Goal: Task Accomplishment & Management: Complete application form

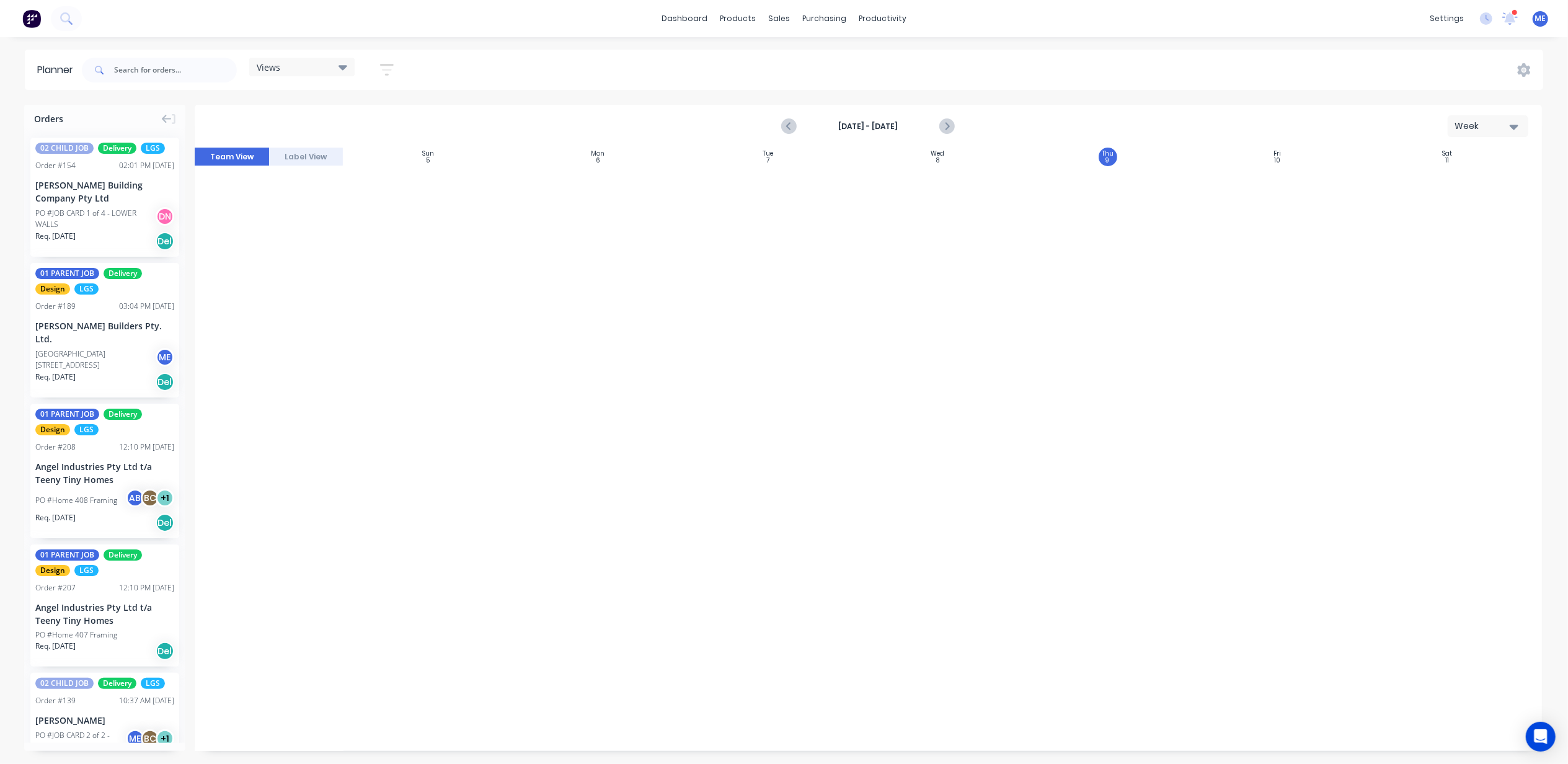
scroll to position [2067, 0]
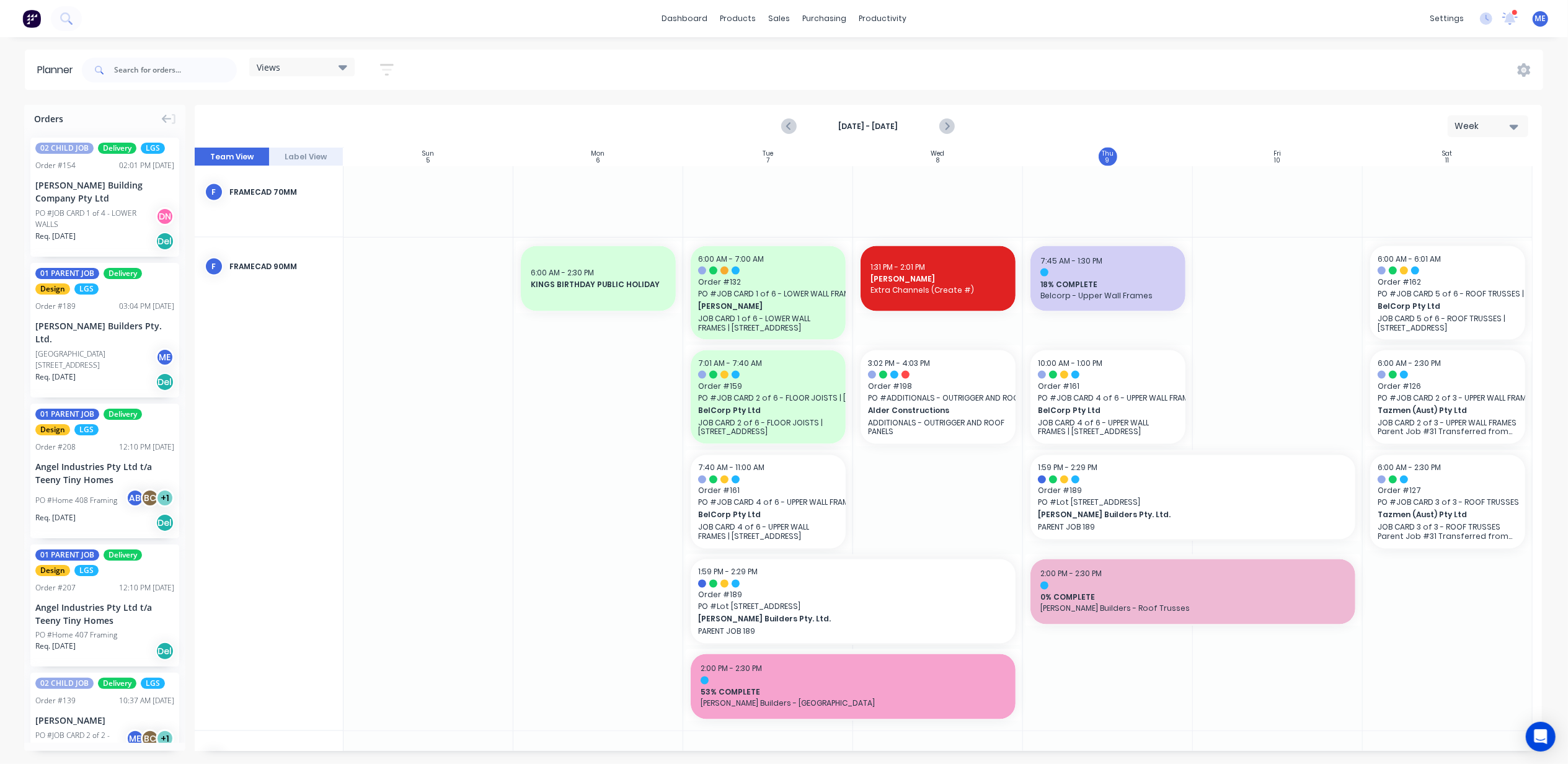
click at [30, 16] on img at bounding box center [32, 19] width 19 height 19
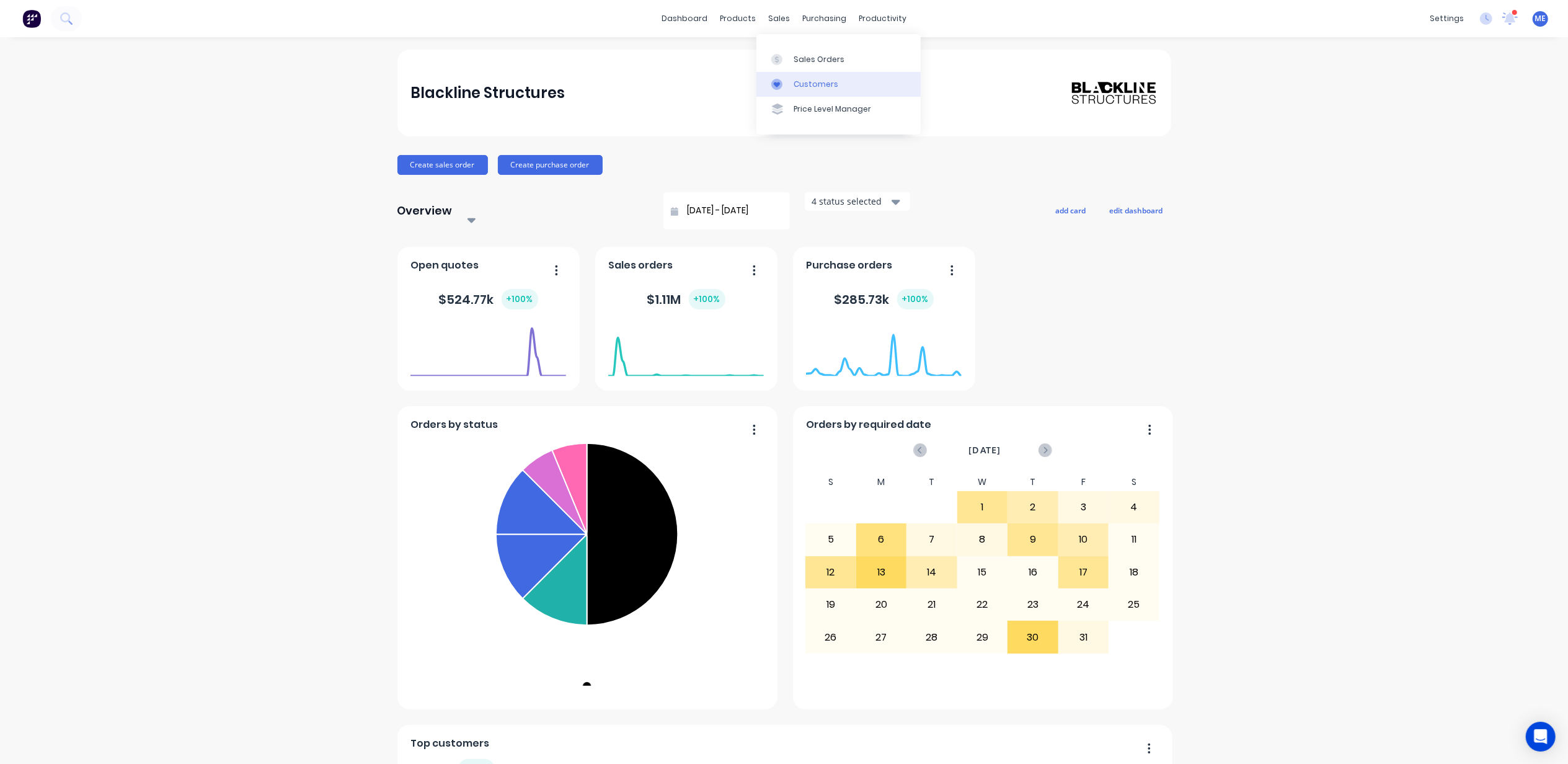
click at [808, 84] on div "Customers" at bounding box center [816, 84] width 45 height 11
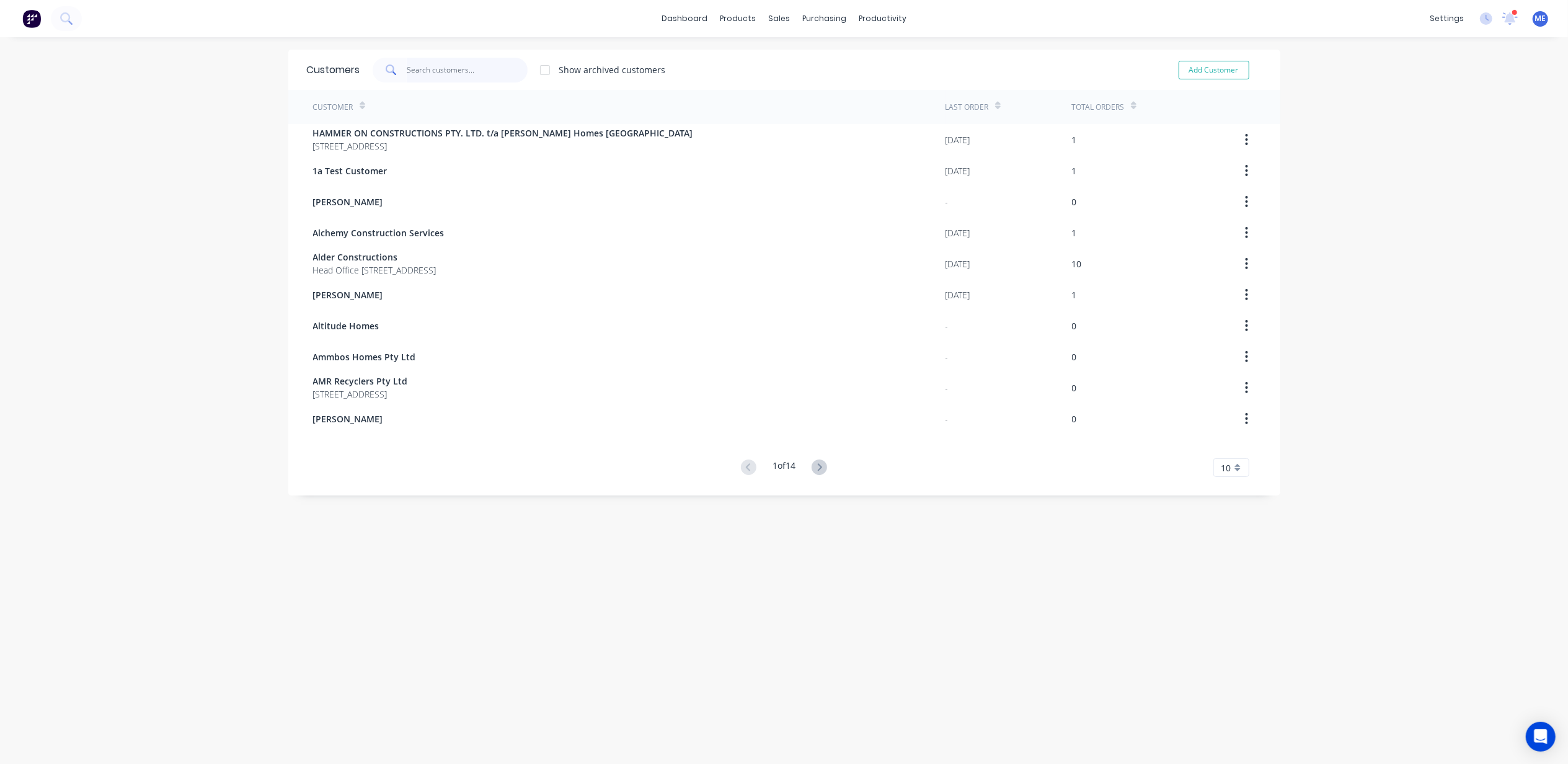
click at [419, 72] on input "text" at bounding box center [466, 69] width 121 height 24
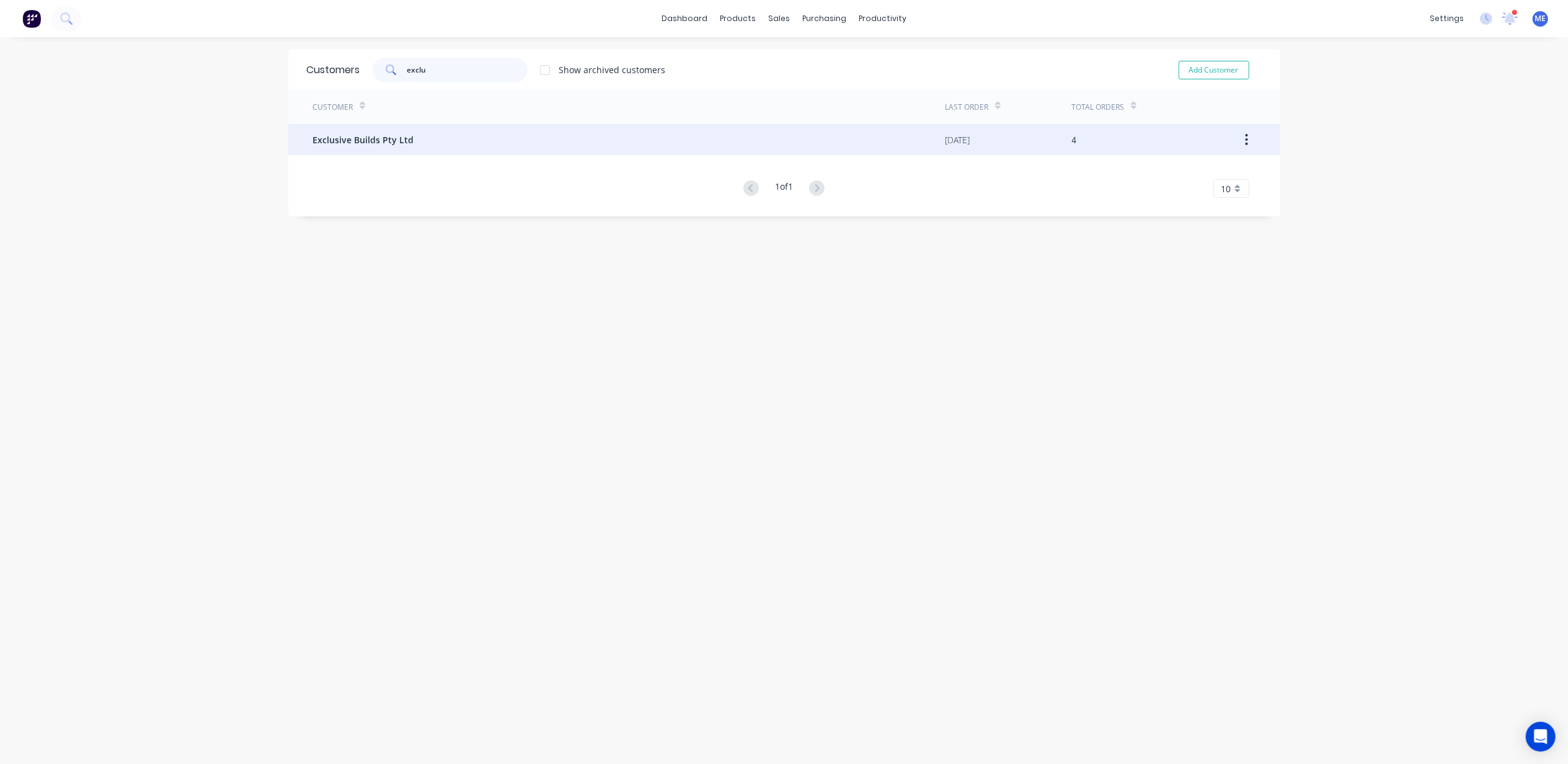
type input "exclu"
click at [408, 135] on div "Exclusive Builds Pty Ltd" at bounding box center [630, 139] width 632 height 31
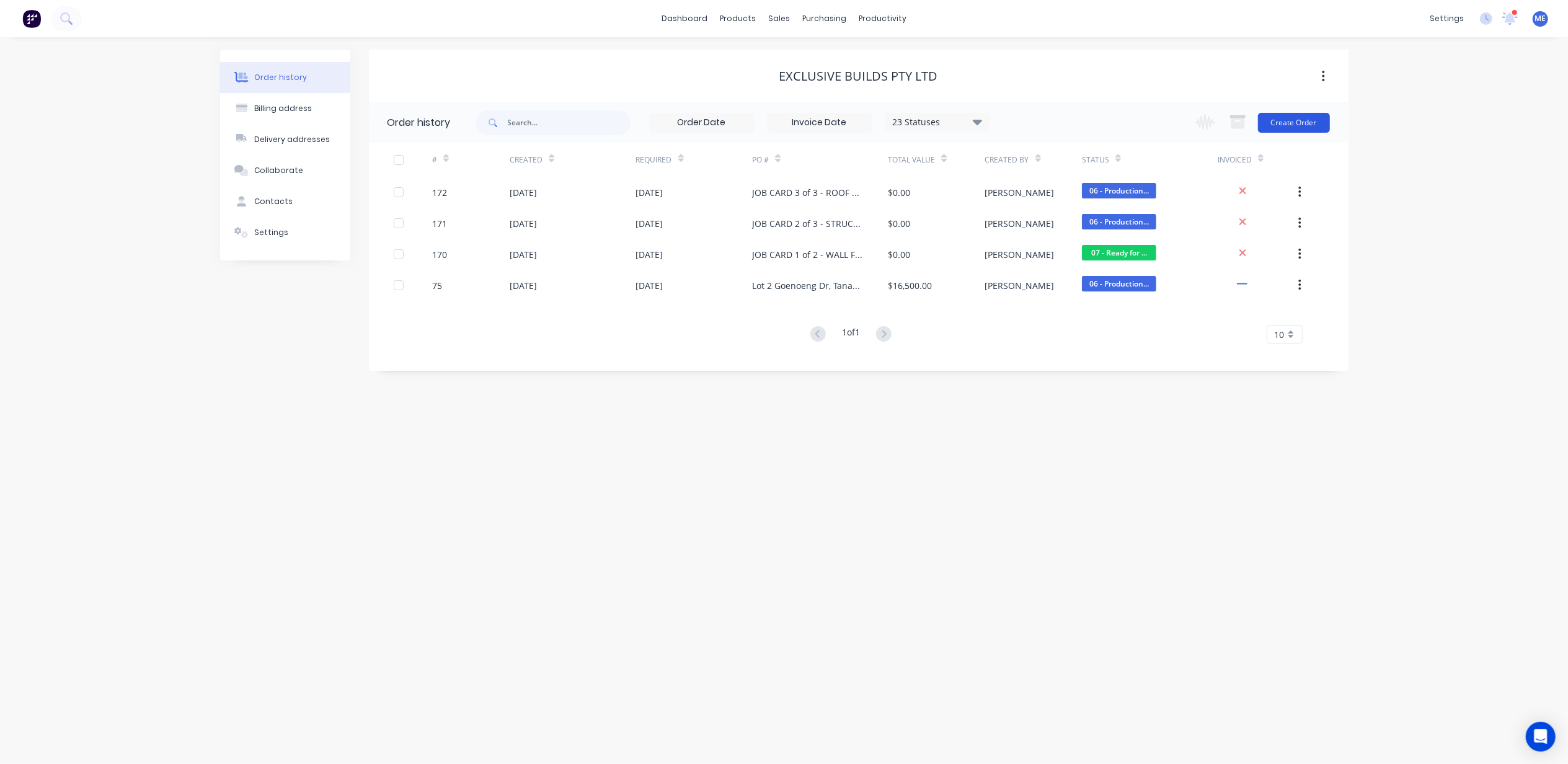
click at [1290, 125] on button "Create Order" at bounding box center [1293, 122] width 72 height 20
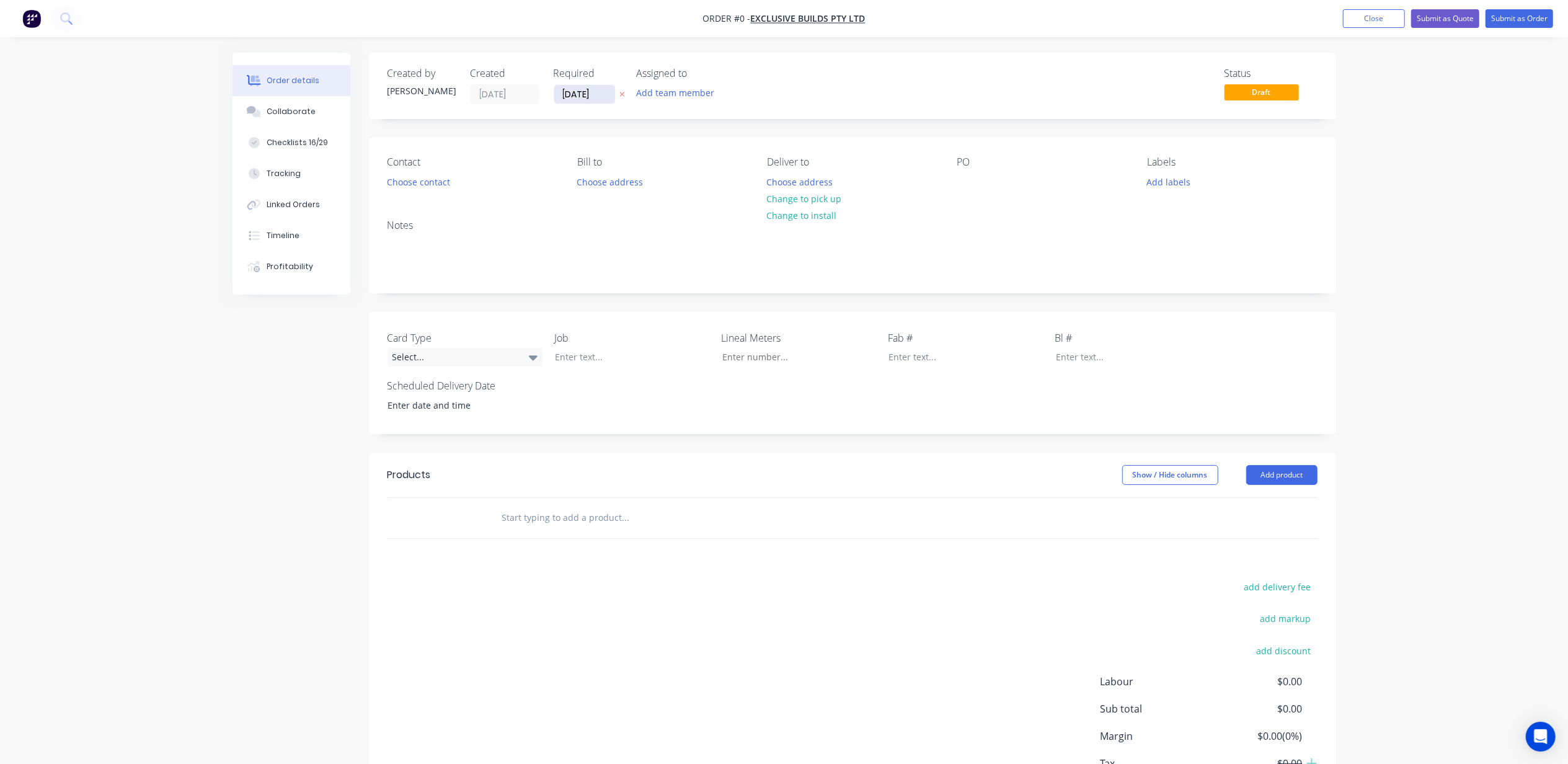
click at [586, 94] on input "[DATE]" at bounding box center [585, 95] width 61 height 19
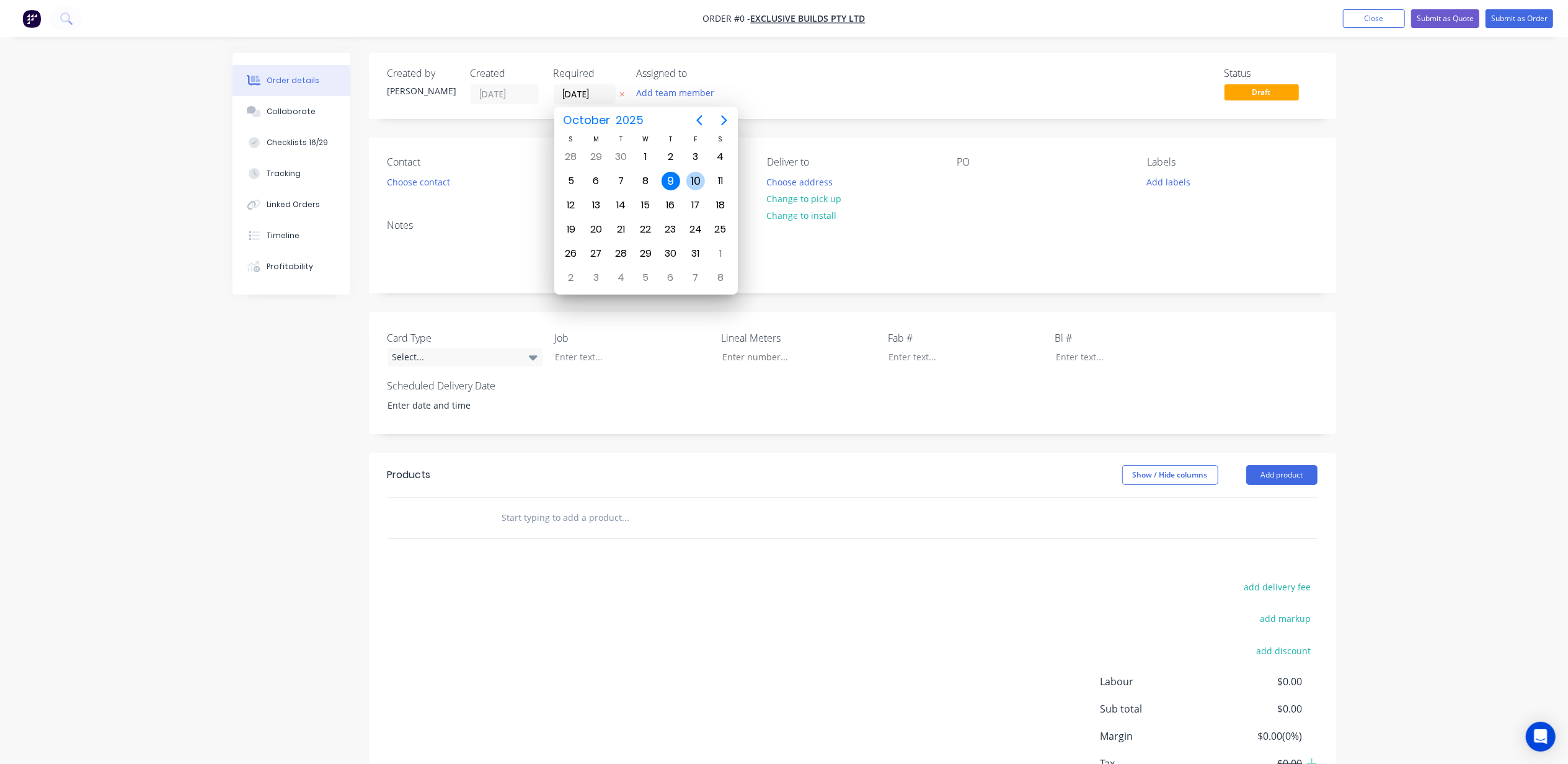
click at [695, 179] on div "10" at bounding box center [695, 181] width 19 height 19
type input "[DATE]"
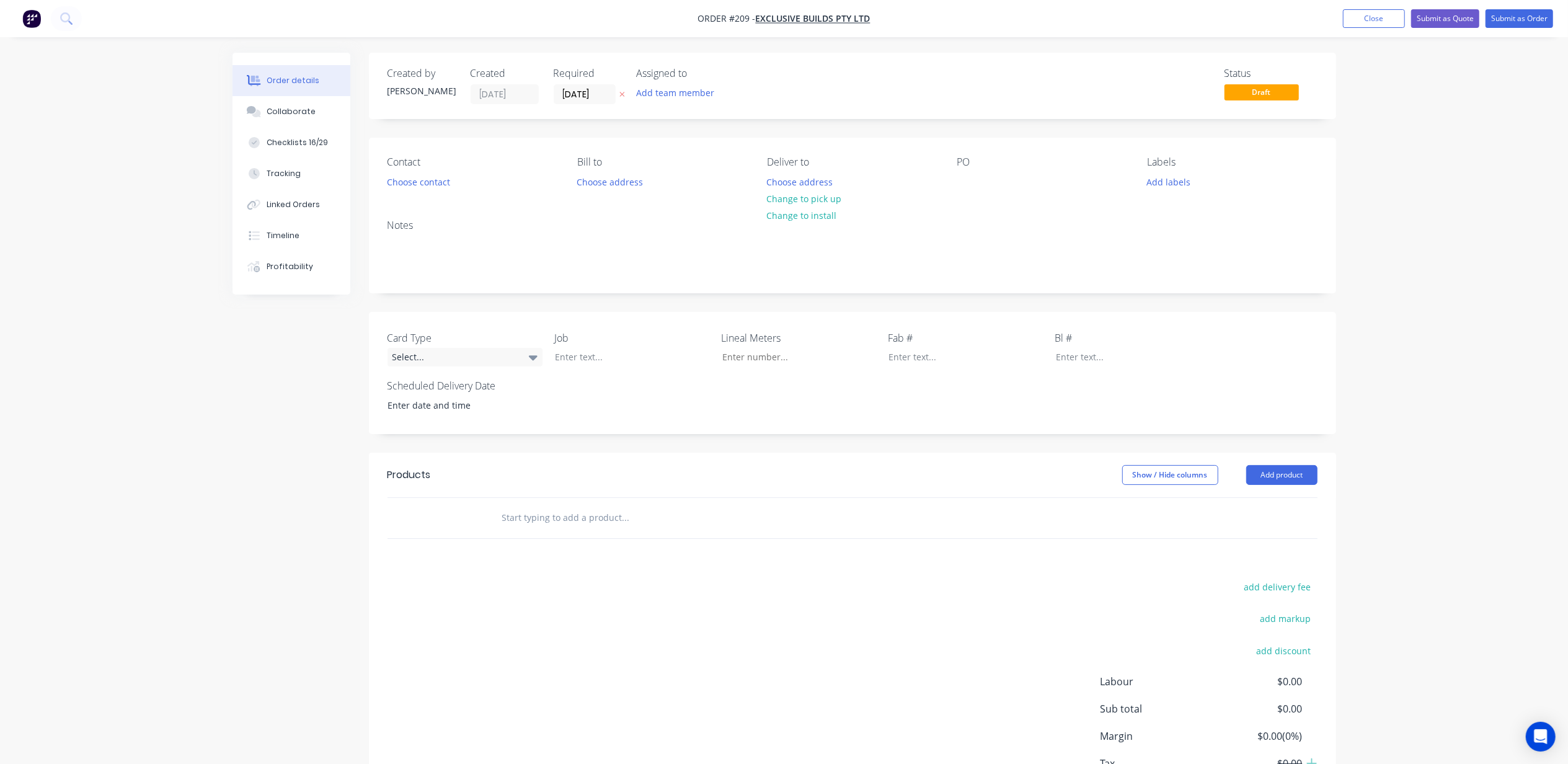
click at [191, 486] on div "Order details Collaborate Checklists 16/29 Tracking Linked Orders Timeline Prof…" at bounding box center [784, 427] width 1568 height 855
click at [428, 179] on button "Choose contact" at bounding box center [418, 181] width 76 height 17
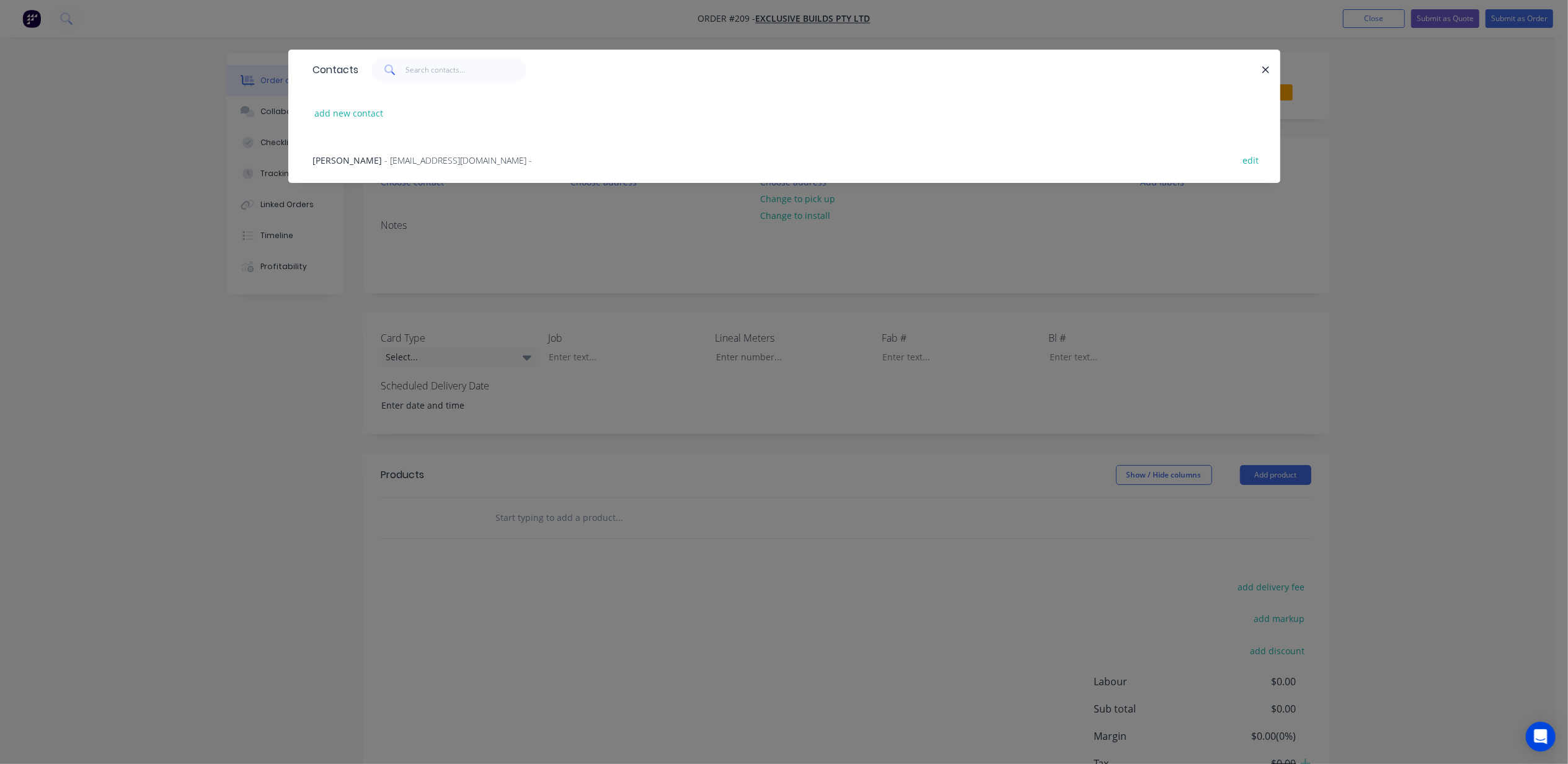
click at [398, 165] on div "[PERSON_NAME] - [EMAIL_ADDRESS][DOMAIN_NAME] -" at bounding box center [423, 160] width 220 height 13
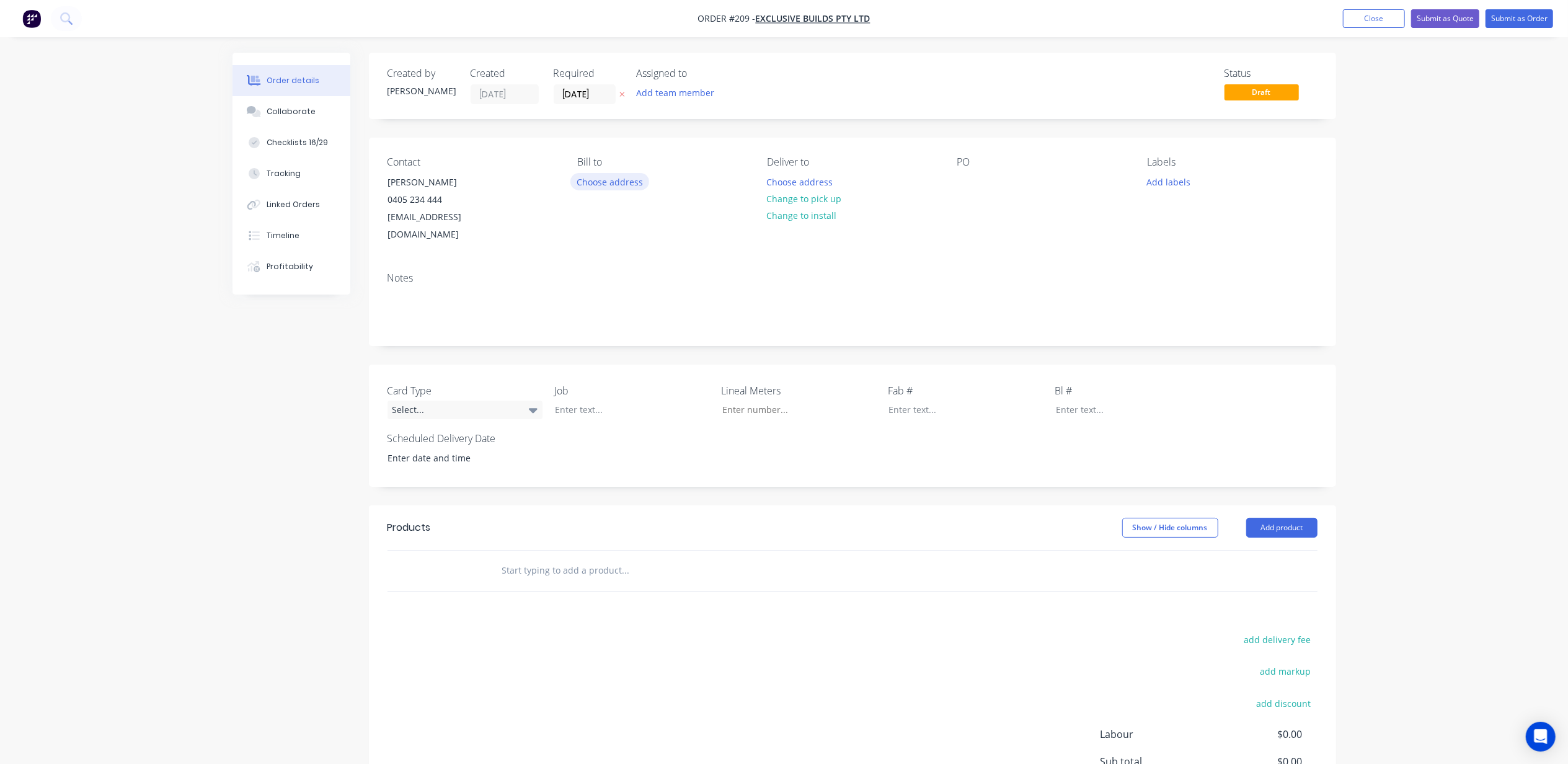
click at [617, 180] on button "Choose address" at bounding box center [610, 181] width 80 height 17
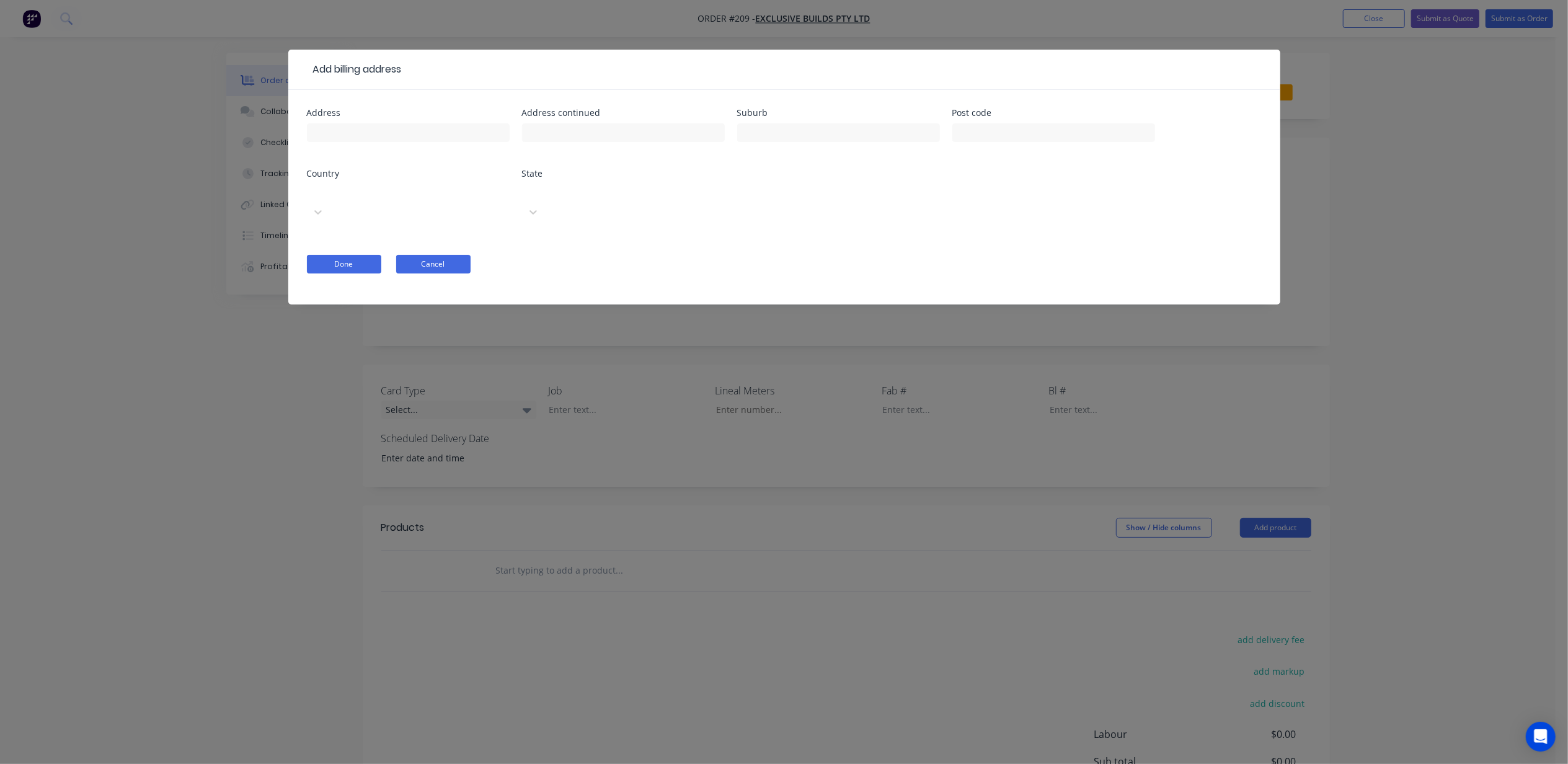
click at [435, 255] on button "Cancel" at bounding box center [433, 265] width 74 height 19
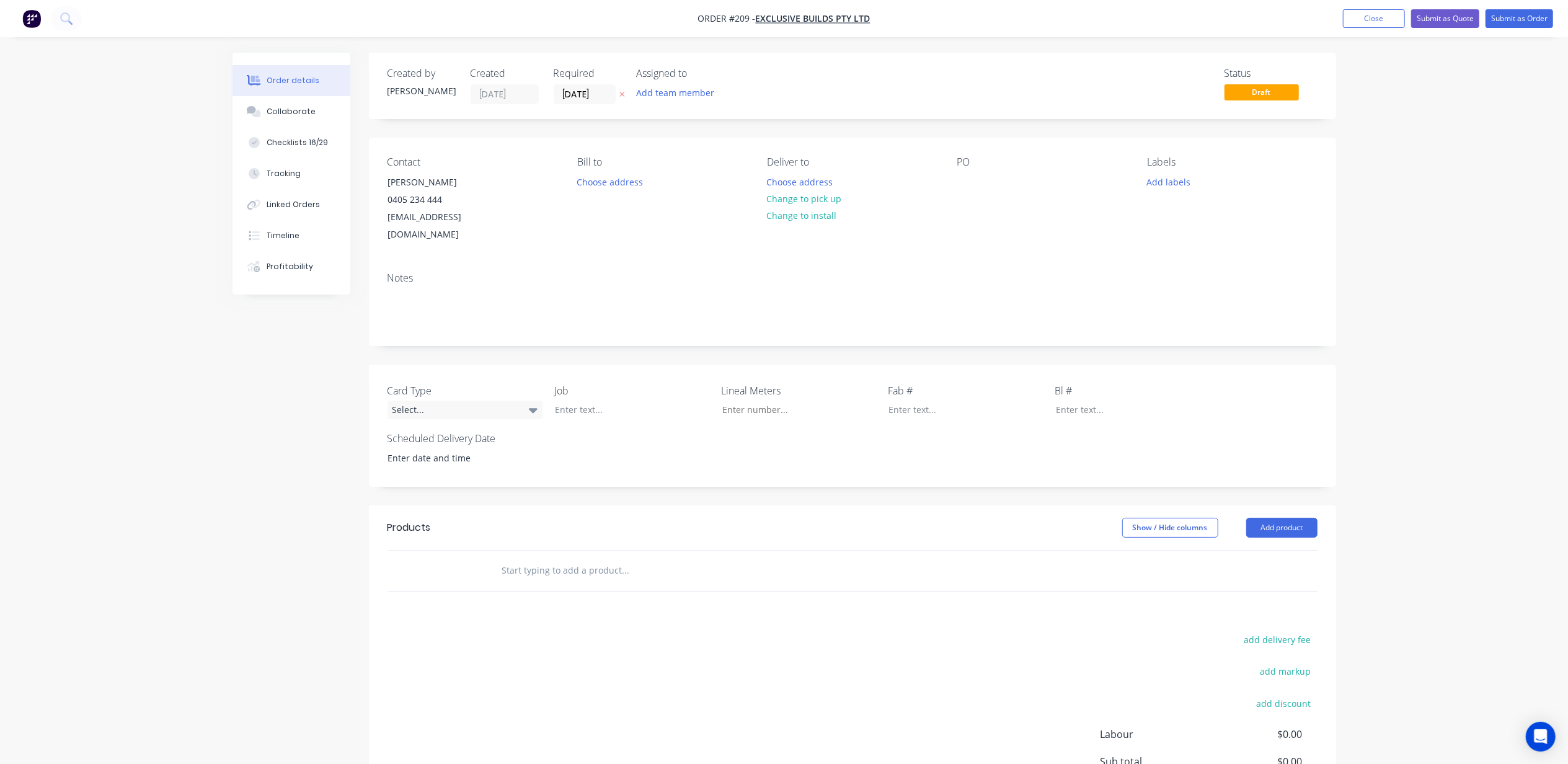
click at [1165, 173] on div "Labels Add labels" at bounding box center [1231, 199] width 170 height 87
click at [1171, 176] on button "Add labels" at bounding box center [1168, 181] width 57 height 17
click at [1166, 223] on div at bounding box center [1169, 227] width 24 height 24
click at [1455, 225] on div "Order details Collaborate Checklists 16/29 Tracking Linked Orders Timeline Prof…" at bounding box center [784, 453] width 1568 height 908
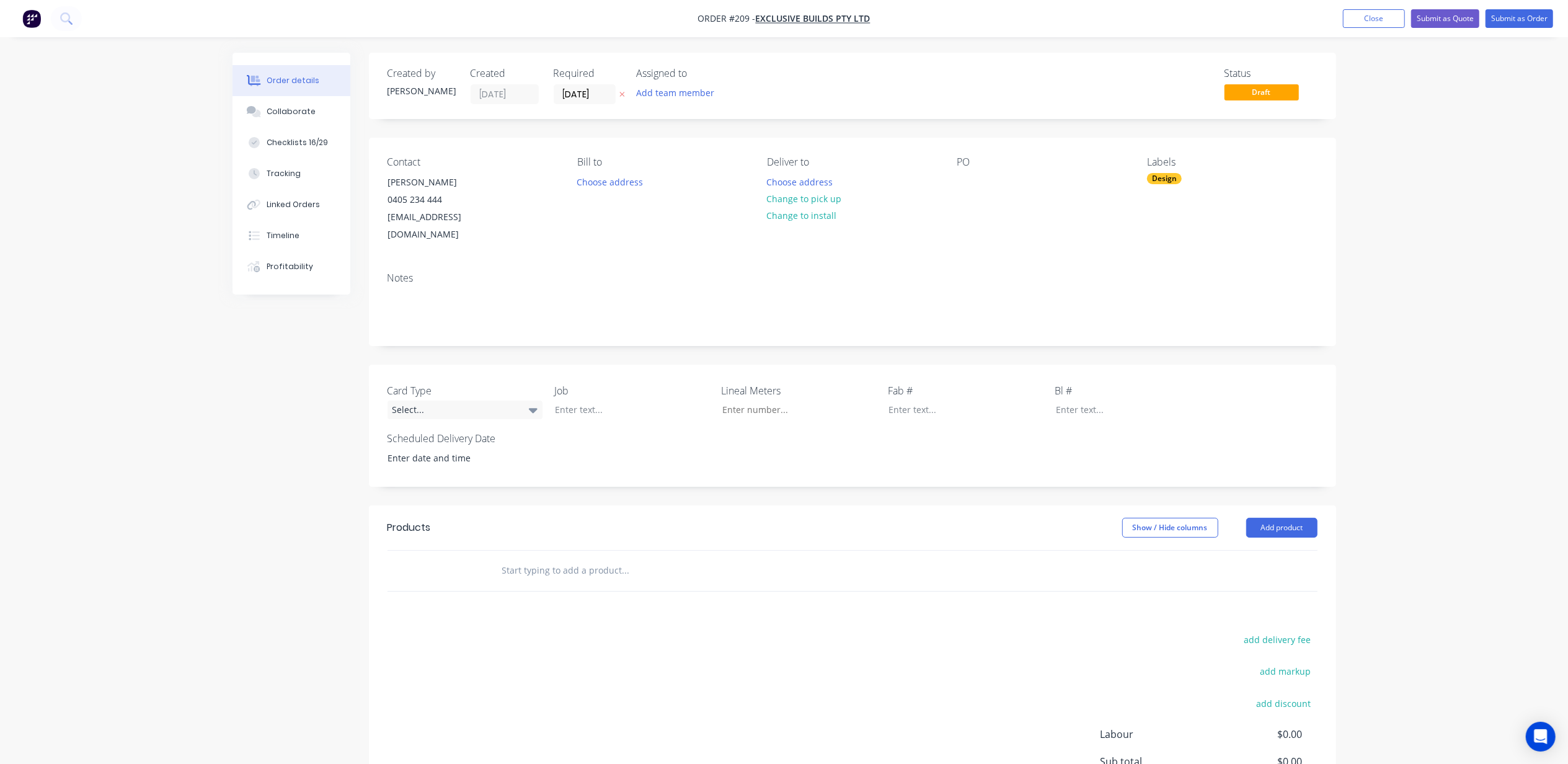
click at [1413, 206] on div "Order details Collaborate Checklists 16/29 Tracking Linked Orders Timeline Prof…" at bounding box center [784, 453] width 1568 height 908
click at [685, 96] on button "Add team member" at bounding box center [675, 93] width 91 height 17
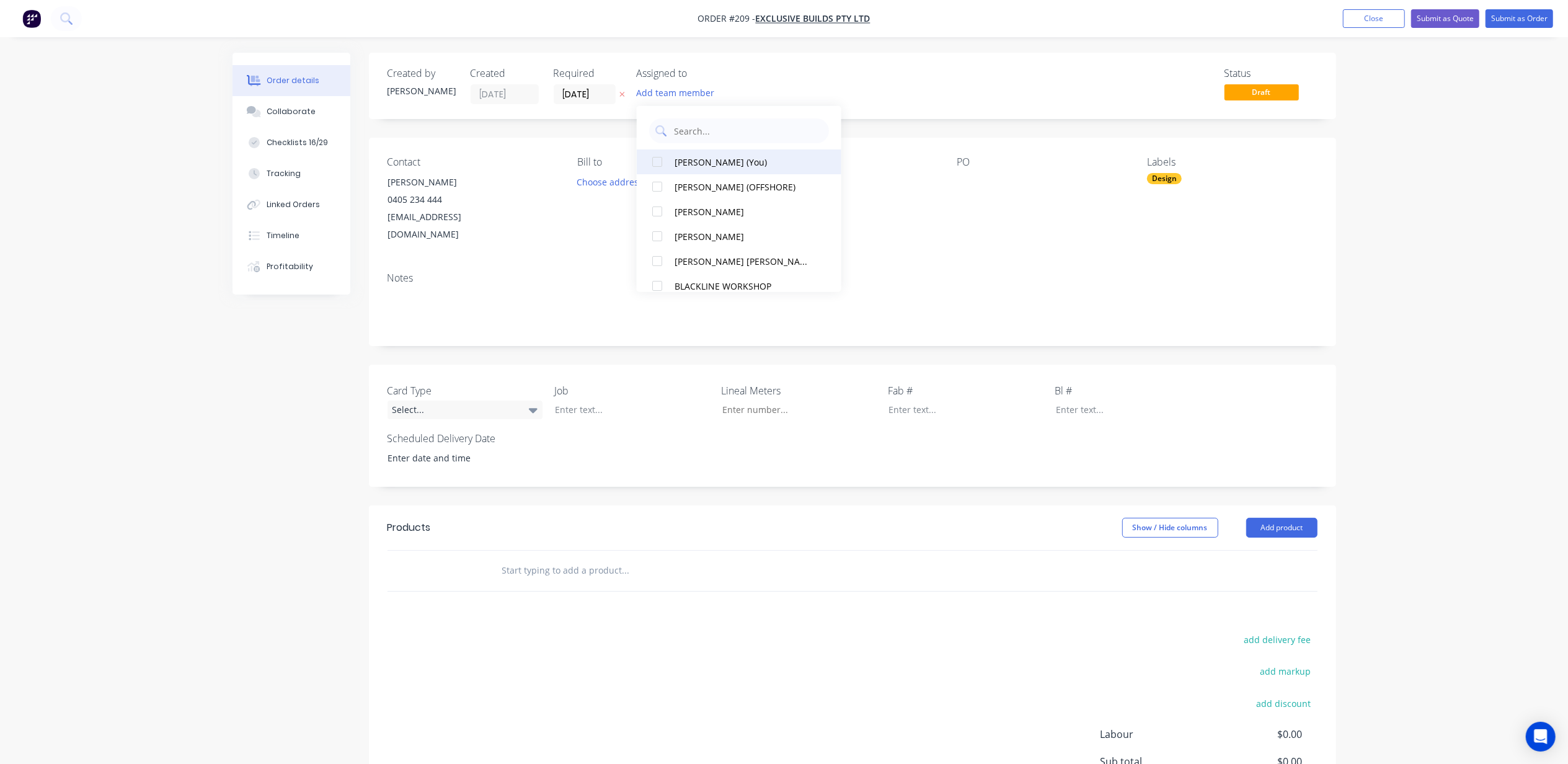
click at [659, 161] on div at bounding box center [657, 161] width 24 height 24
click at [653, 235] on div at bounding box center [657, 236] width 24 height 24
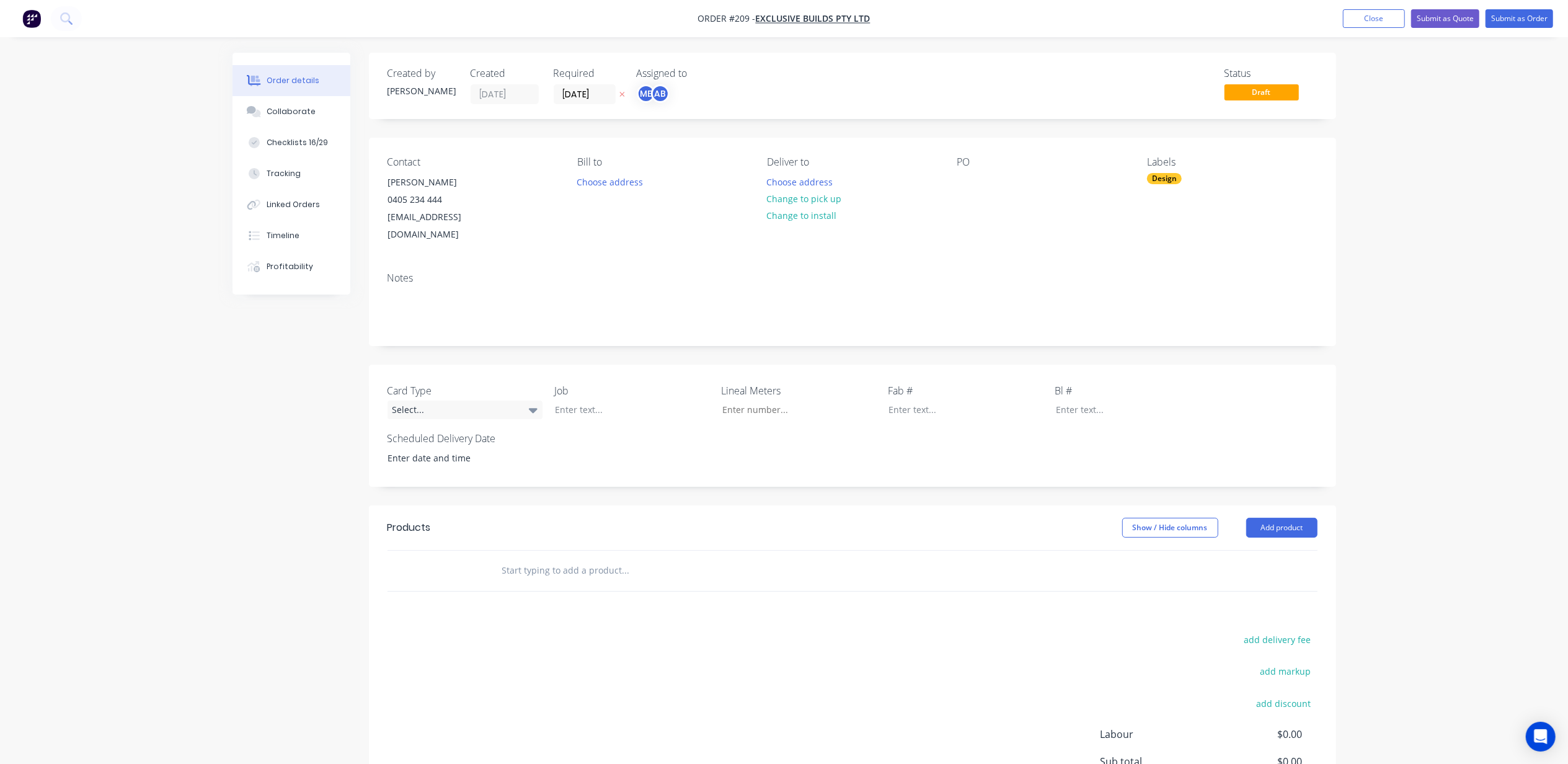
drag, startPoint x: 1415, startPoint y: 211, endPoint x: 1396, endPoint y: 216, distance: 19.6
click at [1414, 209] on div "Order details Collaborate Checklists 16/29 Tracking Linked Orders Timeline Prof…" at bounding box center [784, 453] width 1568 height 908
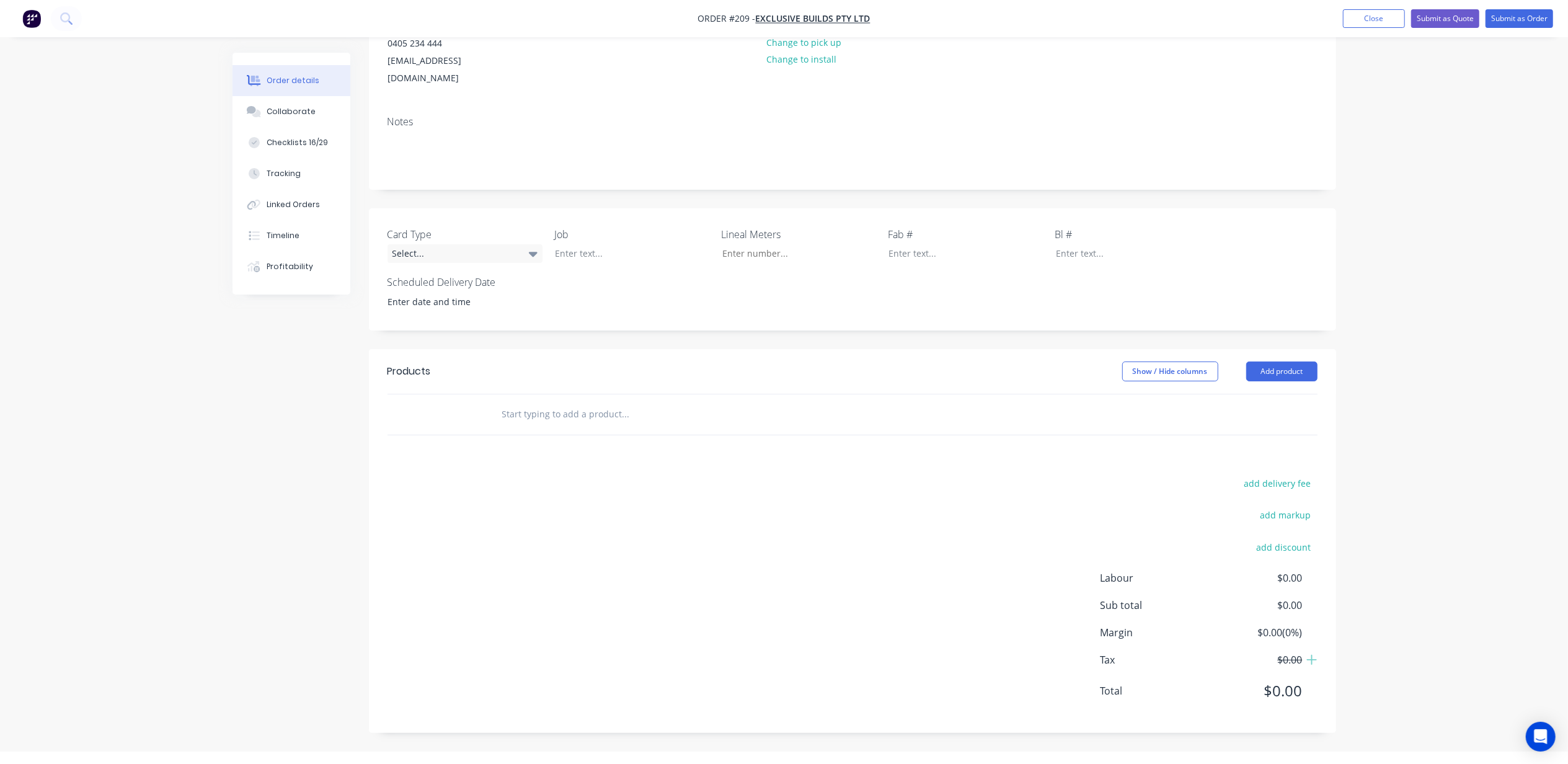
scroll to position [160, 0]
click at [451, 241] on div "Select..." at bounding box center [464, 251] width 155 height 19
click at [423, 284] on div "Parent" at bounding box center [413, 283] width 33 height 16
click at [1466, 224] on div "Order details Collaborate Checklists 16/29 Tracking Linked Orders Timeline Prof…" at bounding box center [784, 294] width 1568 height 908
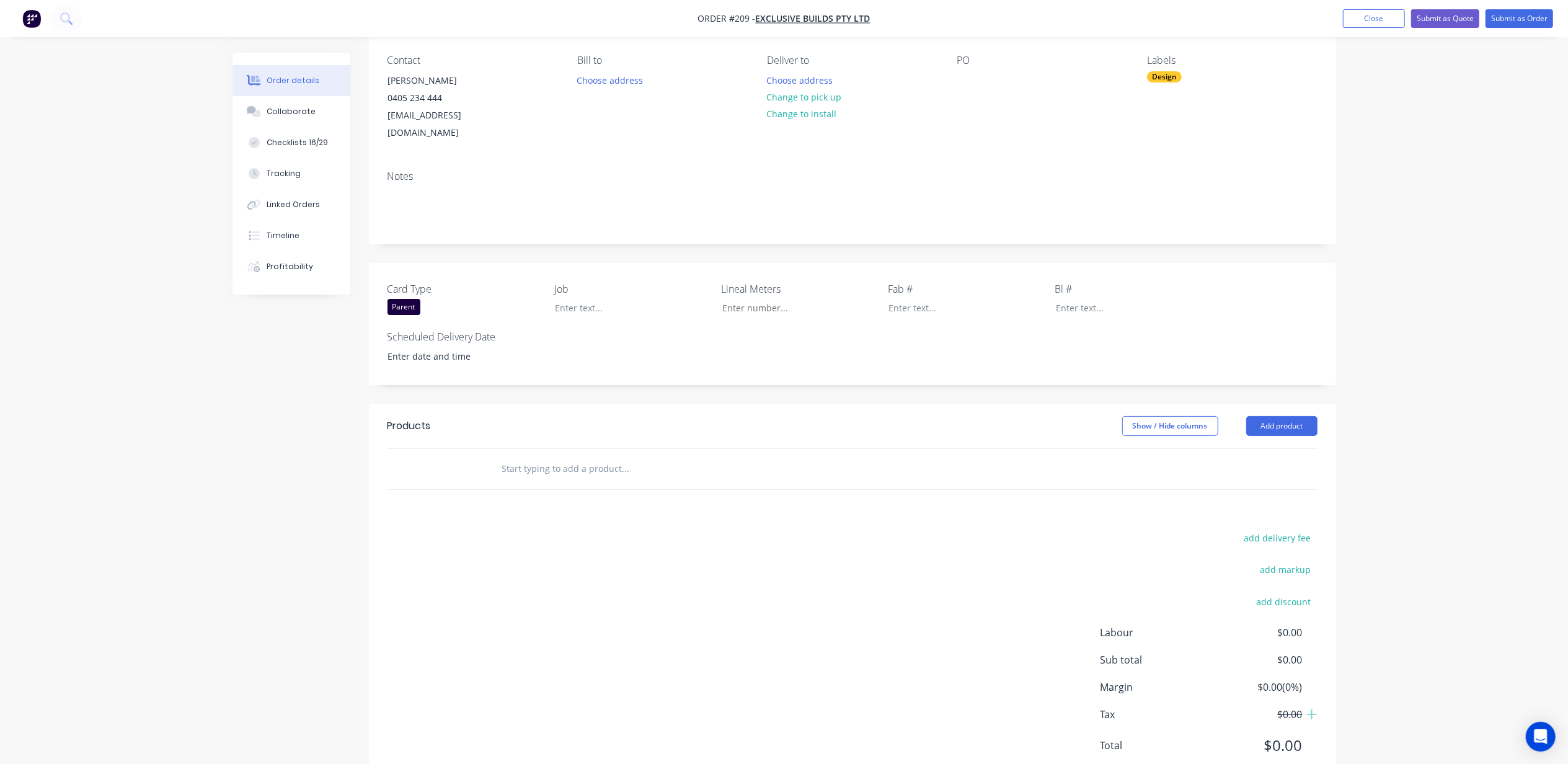
scroll to position [0, 0]
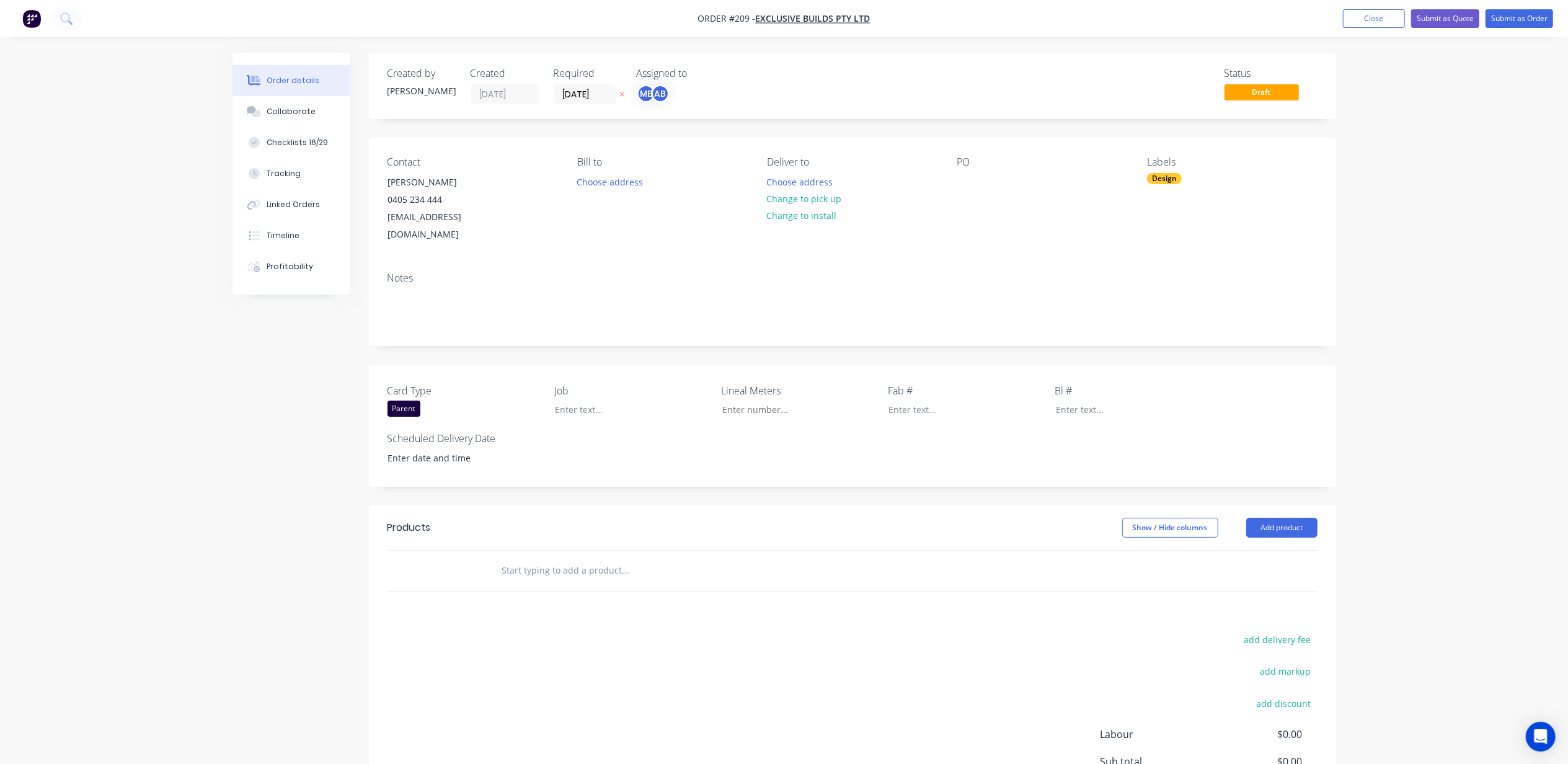
click at [1416, 253] on div "Order details Collaborate Checklists 16/29 Tracking Linked Orders Timeline Prof…" at bounding box center [784, 453] width 1568 height 908
click at [1426, 228] on div "Order details Collaborate Checklists 16/29 Tracking Linked Orders Timeline Prof…" at bounding box center [784, 453] width 1568 height 908
click at [1525, 19] on button "Submit as Order" at bounding box center [1519, 19] width 68 height 19
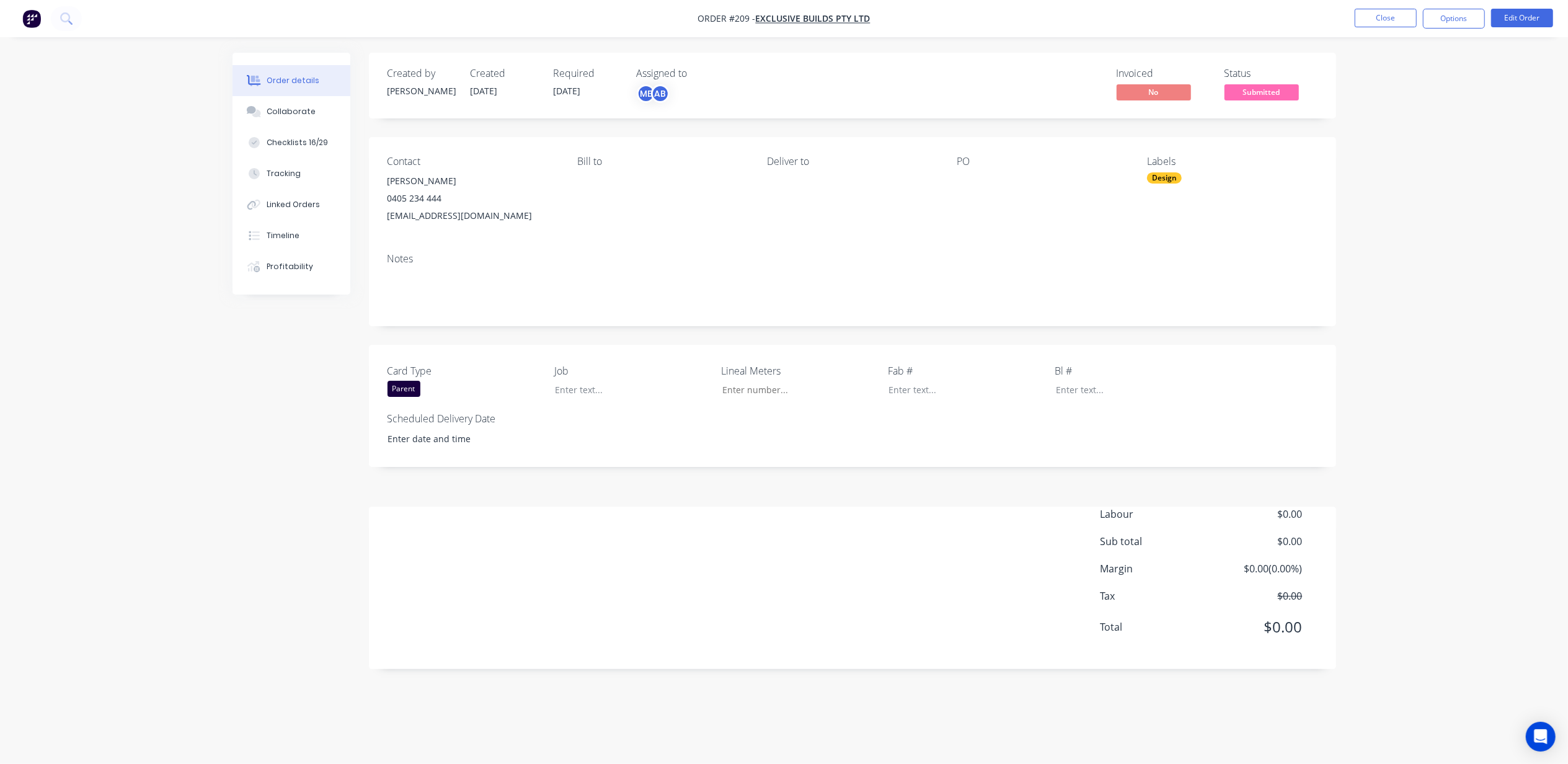
click at [1486, 142] on div "Order details Collaborate Checklists 16/29 Tracking Linked Orders Timeline Prof…" at bounding box center [784, 382] width 1568 height 764
drag, startPoint x: 132, startPoint y: 217, endPoint x: 512, endPoint y: 626, distance: 558.3
click at [134, 220] on div "Order details Collaborate Checklists 16/29 Tracking Linked Orders Timeline Prof…" at bounding box center [784, 382] width 1568 height 764
